Goal: Task Accomplishment & Management: Use online tool/utility

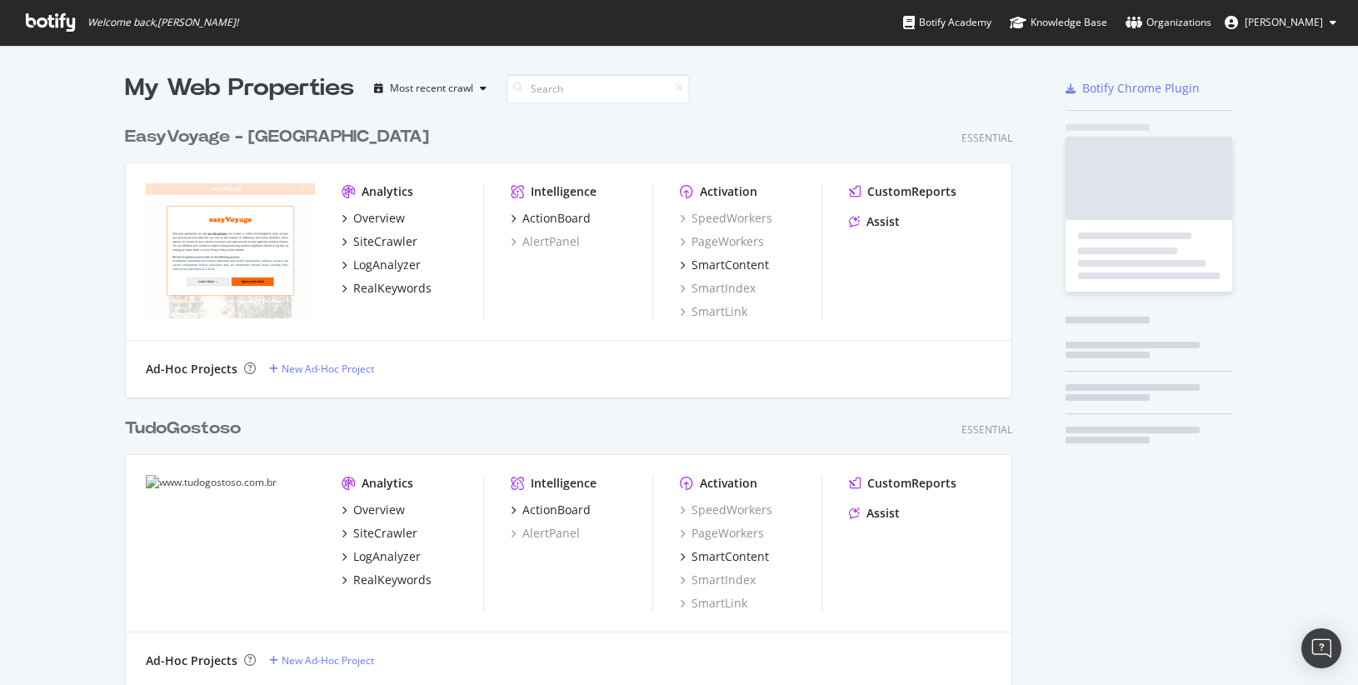
scroll to position [5316, 901]
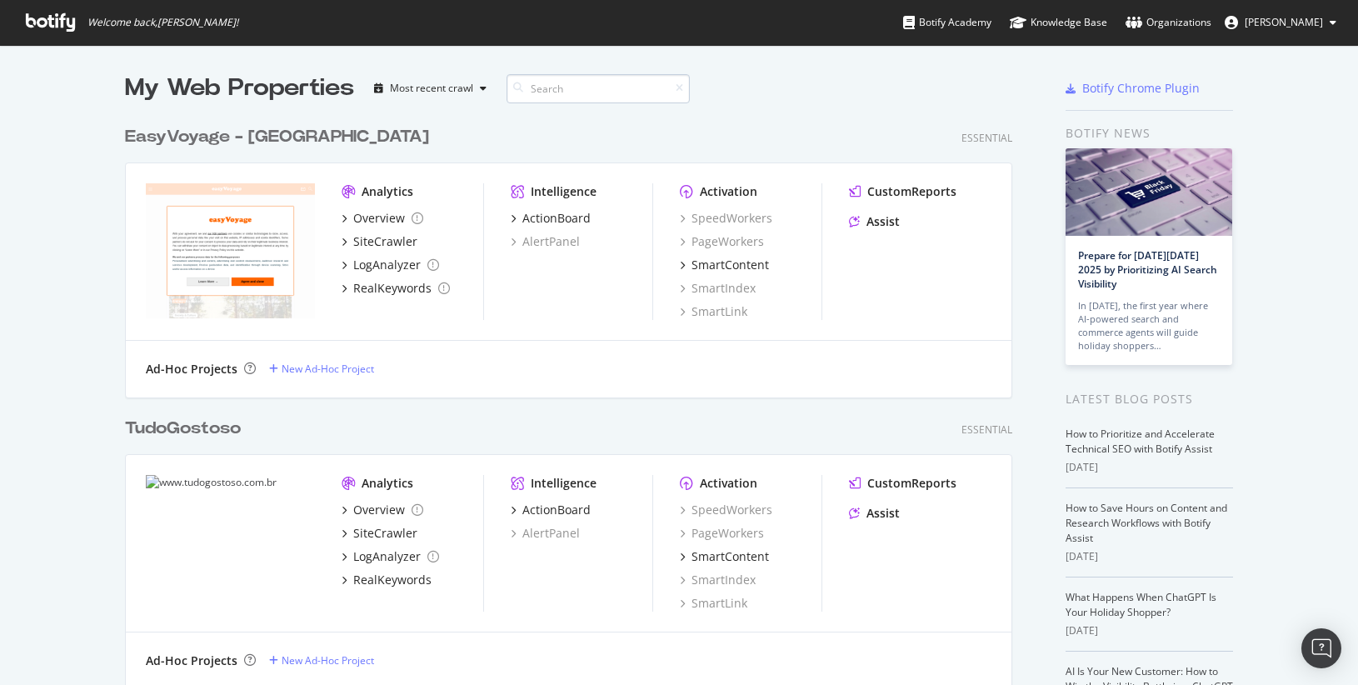
click at [557, 76] on input at bounding box center [598, 88] width 183 height 29
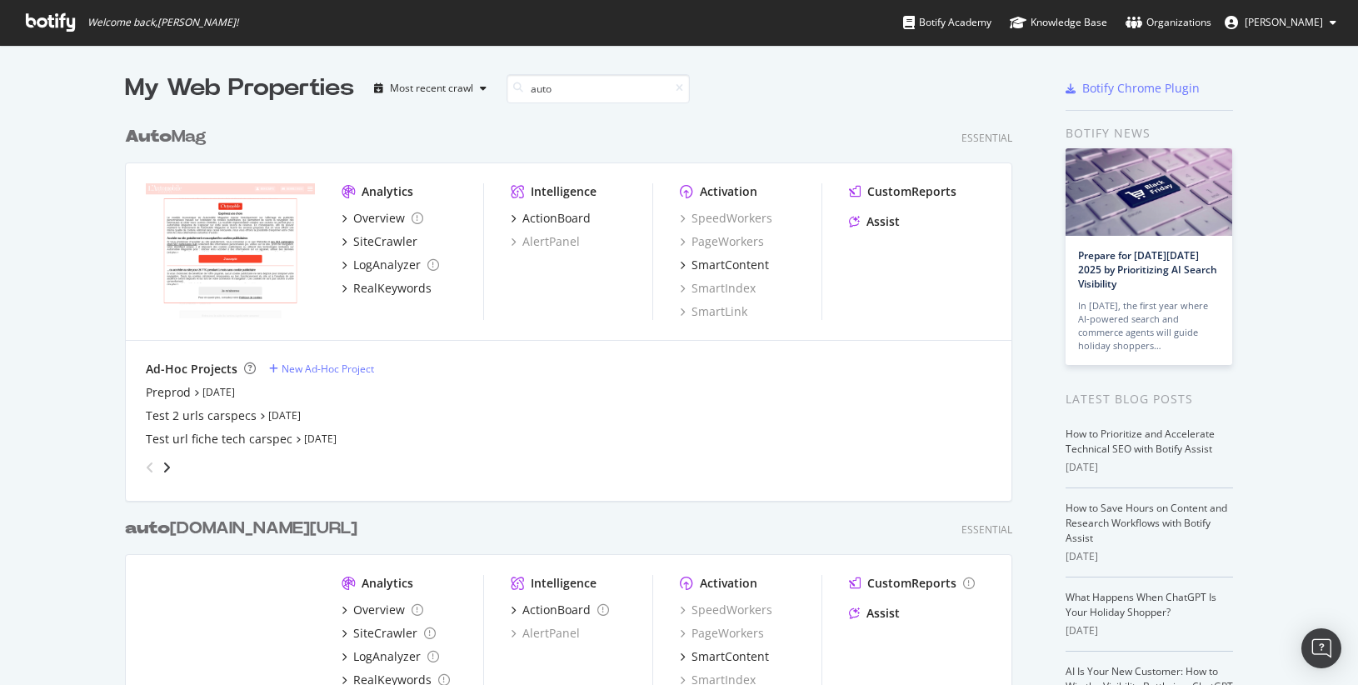
type input "auto"
click at [172, 136] on b "Auto" at bounding box center [148, 136] width 47 height 17
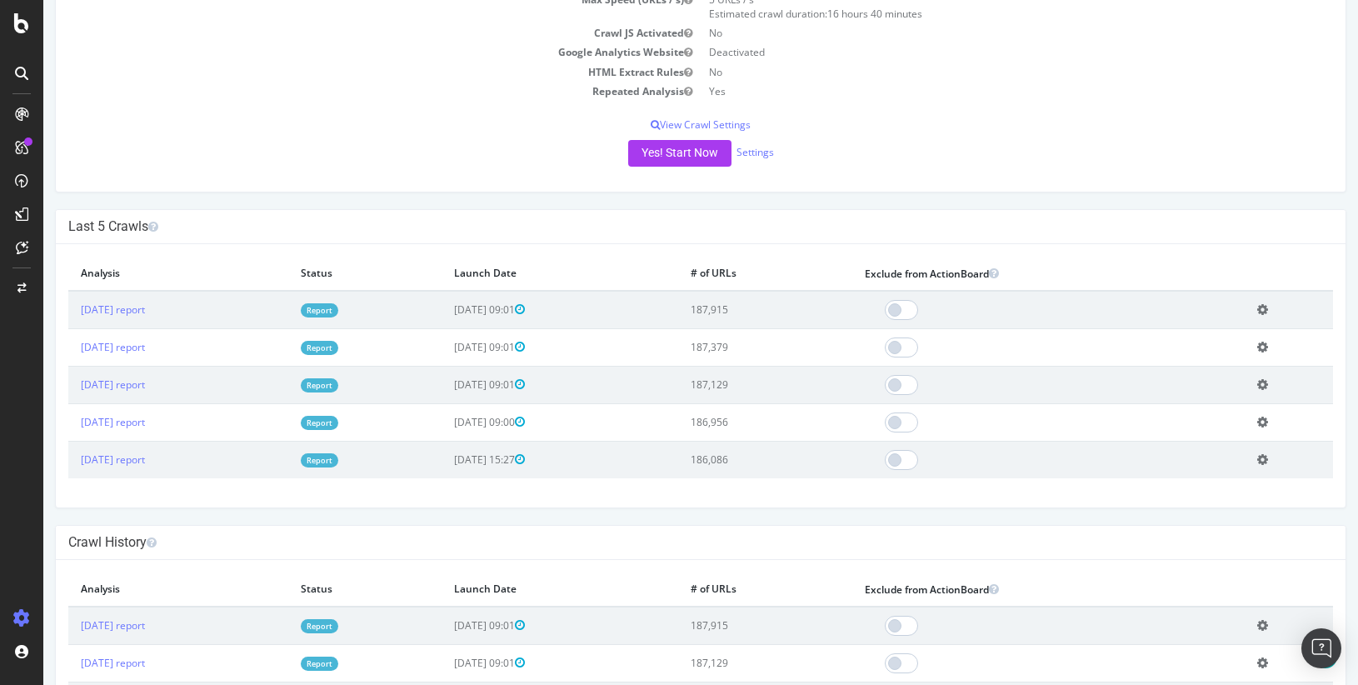
scroll to position [131, 0]
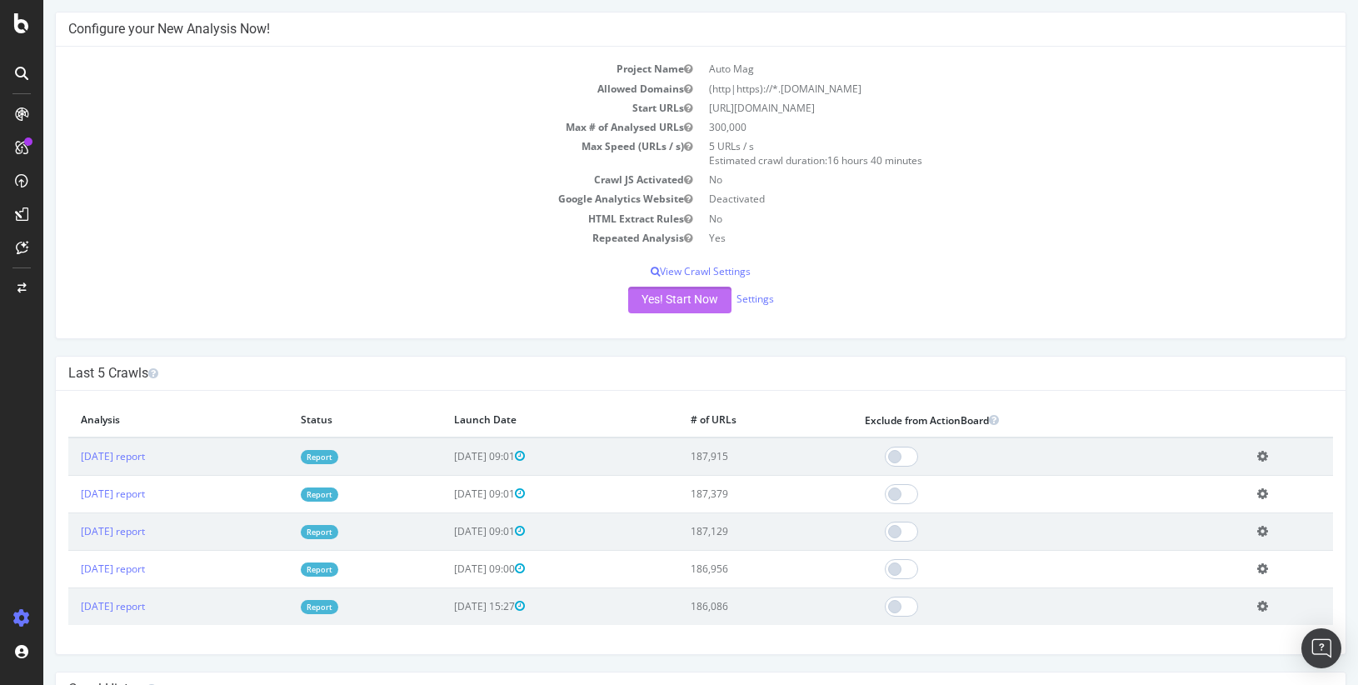
click at [674, 310] on button "Yes! Start Now" at bounding box center [679, 300] width 103 height 27
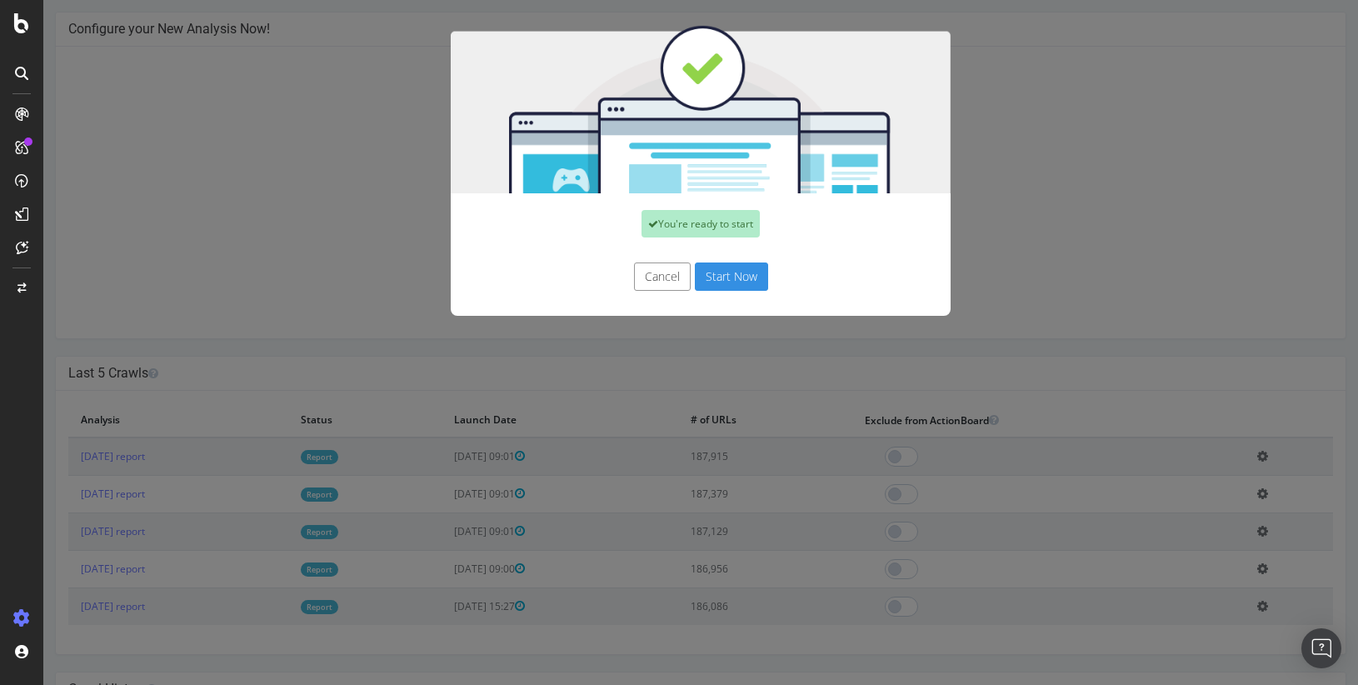
click at [730, 274] on button "Start Now" at bounding box center [731, 276] width 73 height 28
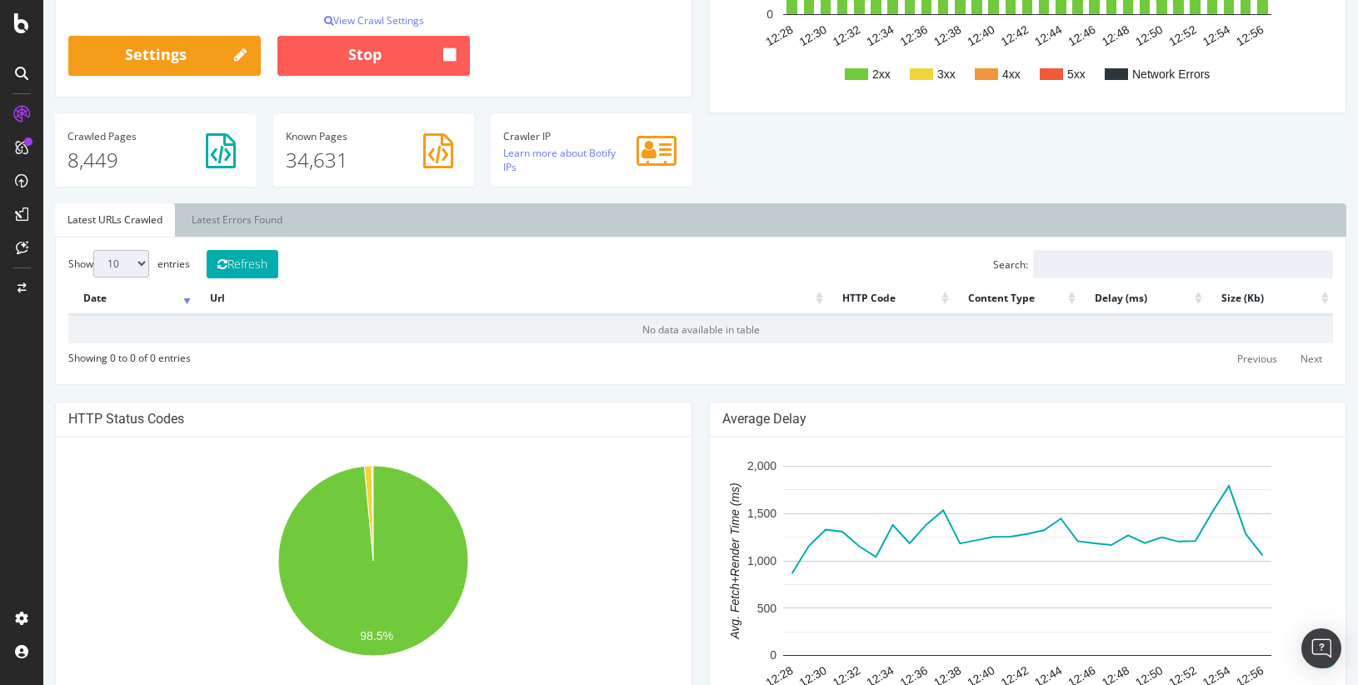
scroll to position [364, 0]
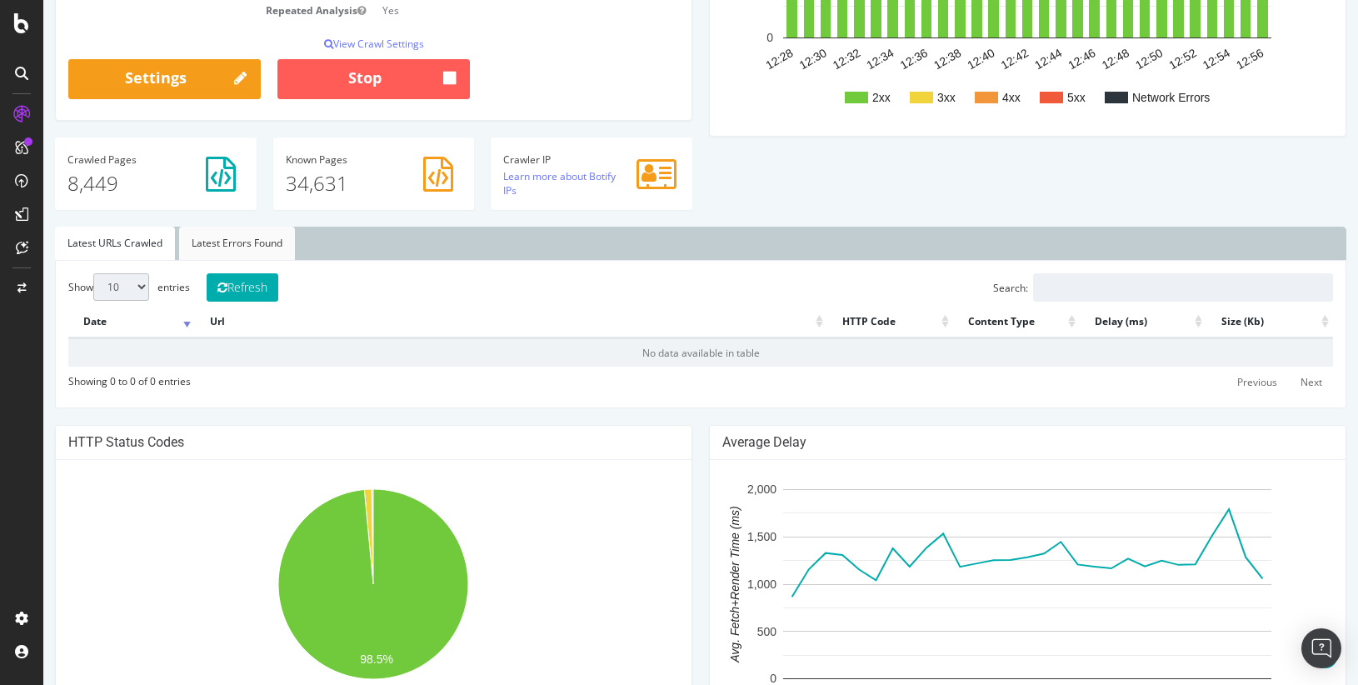
click at [233, 242] on link "Latest Errors Found" at bounding box center [237, 243] width 116 height 33
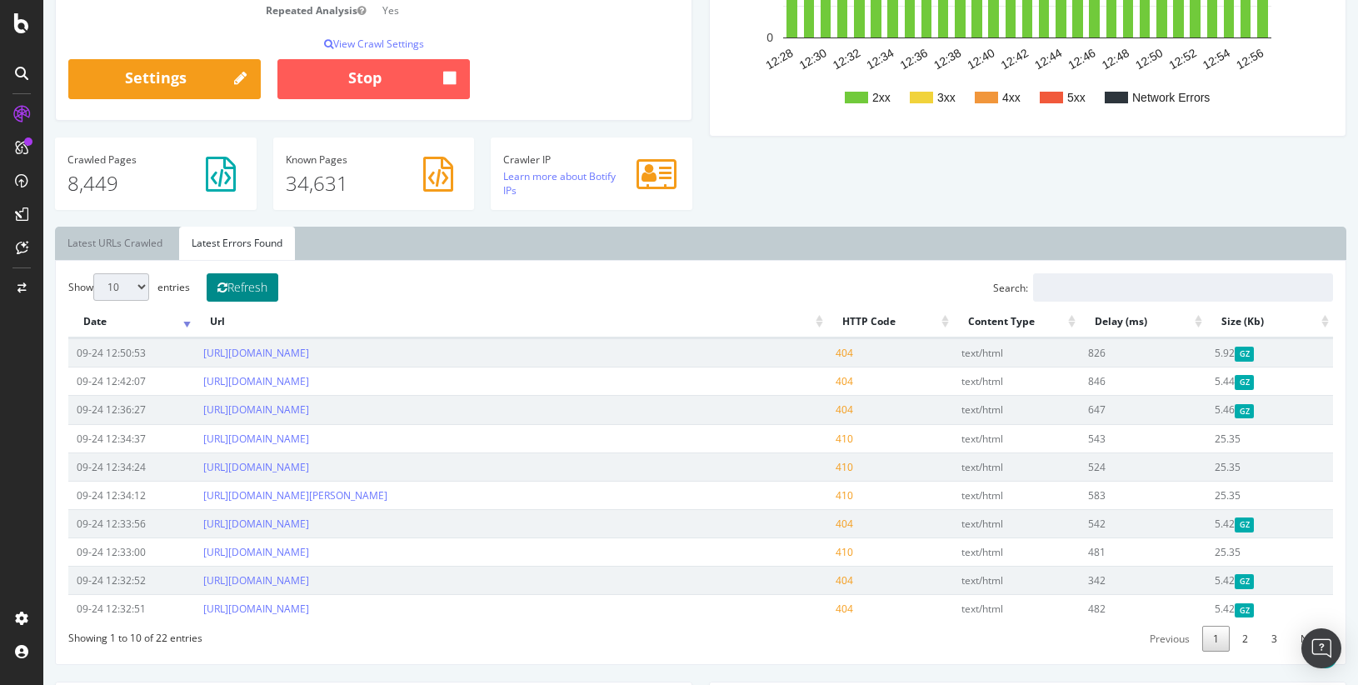
click at [248, 287] on button "Refresh" at bounding box center [243, 287] width 72 height 28
click at [309, 462] on link "[URL][DOMAIN_NAME]" at bounding box center [256, 467] width 106 height 14
